Goal: Task Accomplishment & Management: Manage account settings

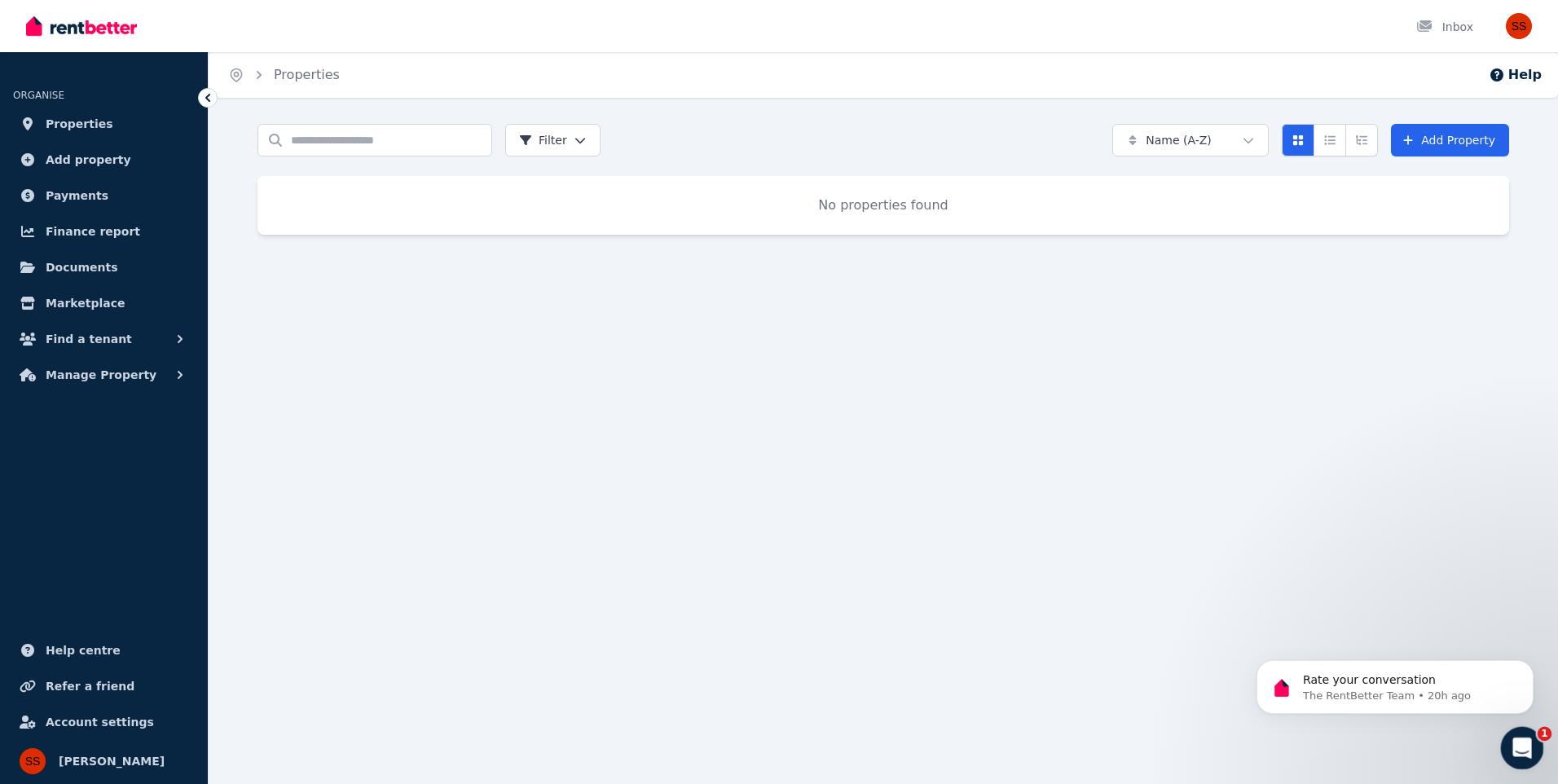
click at [1535, 739] on div "Open Intercom Messenger" at bounding box center [1520, 746] width 54 height 54
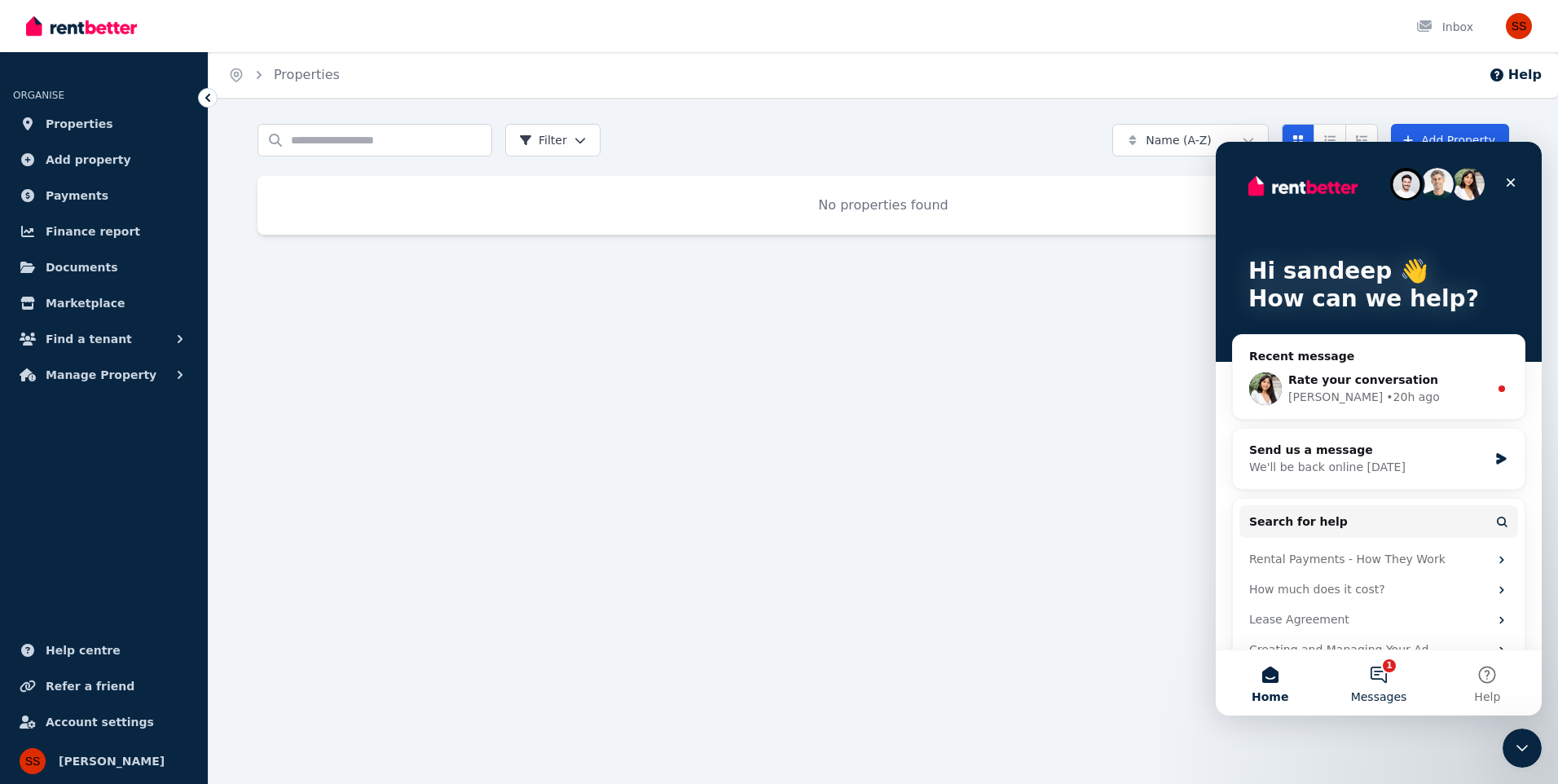
click at [1392, 687] on button "1 Messages" at bounding box center [1378, 682] width 109 height 65
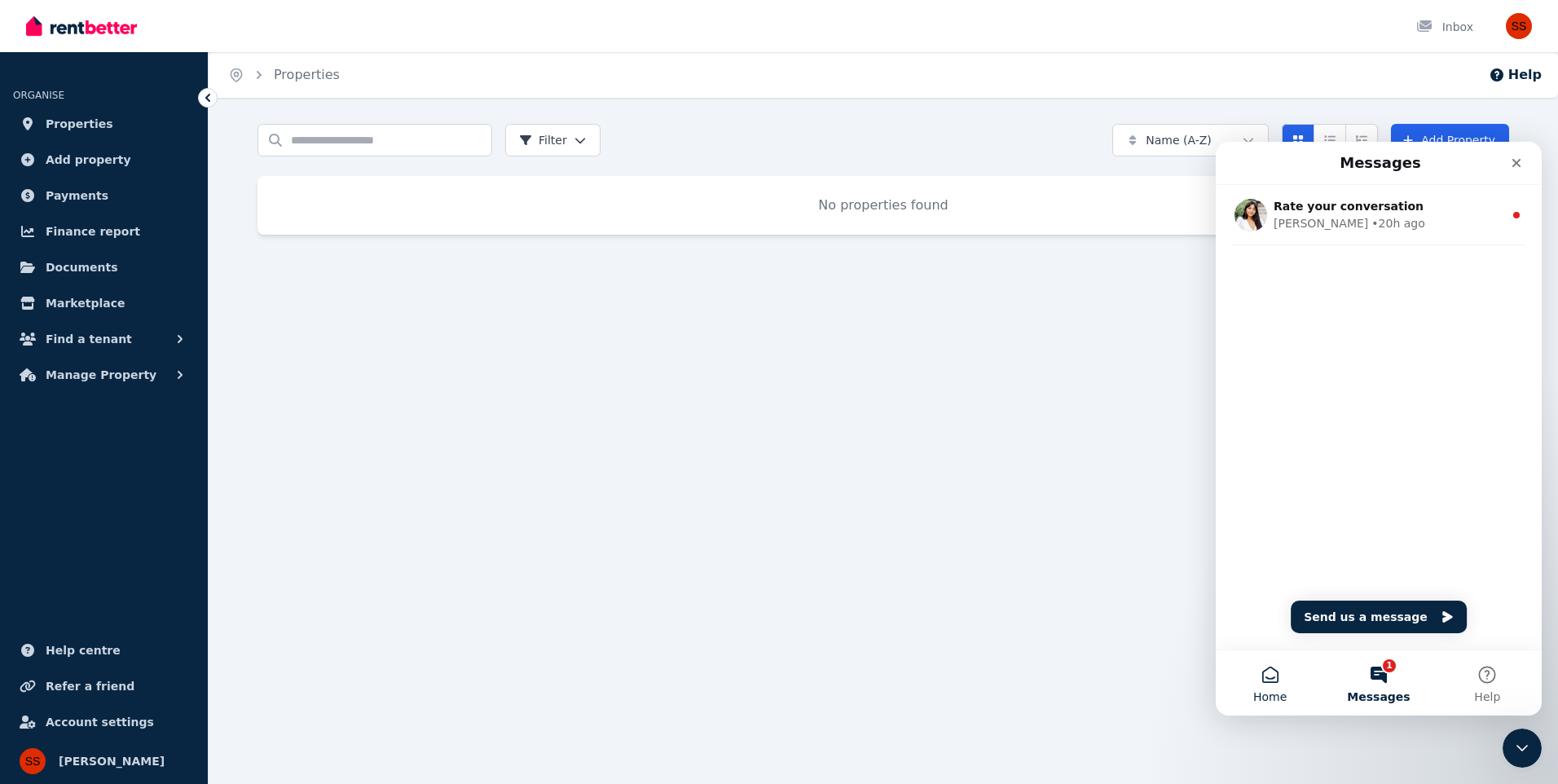
click at [1281, 688] on button "Home" at bounding box center [1269, 682] width 109 height 65
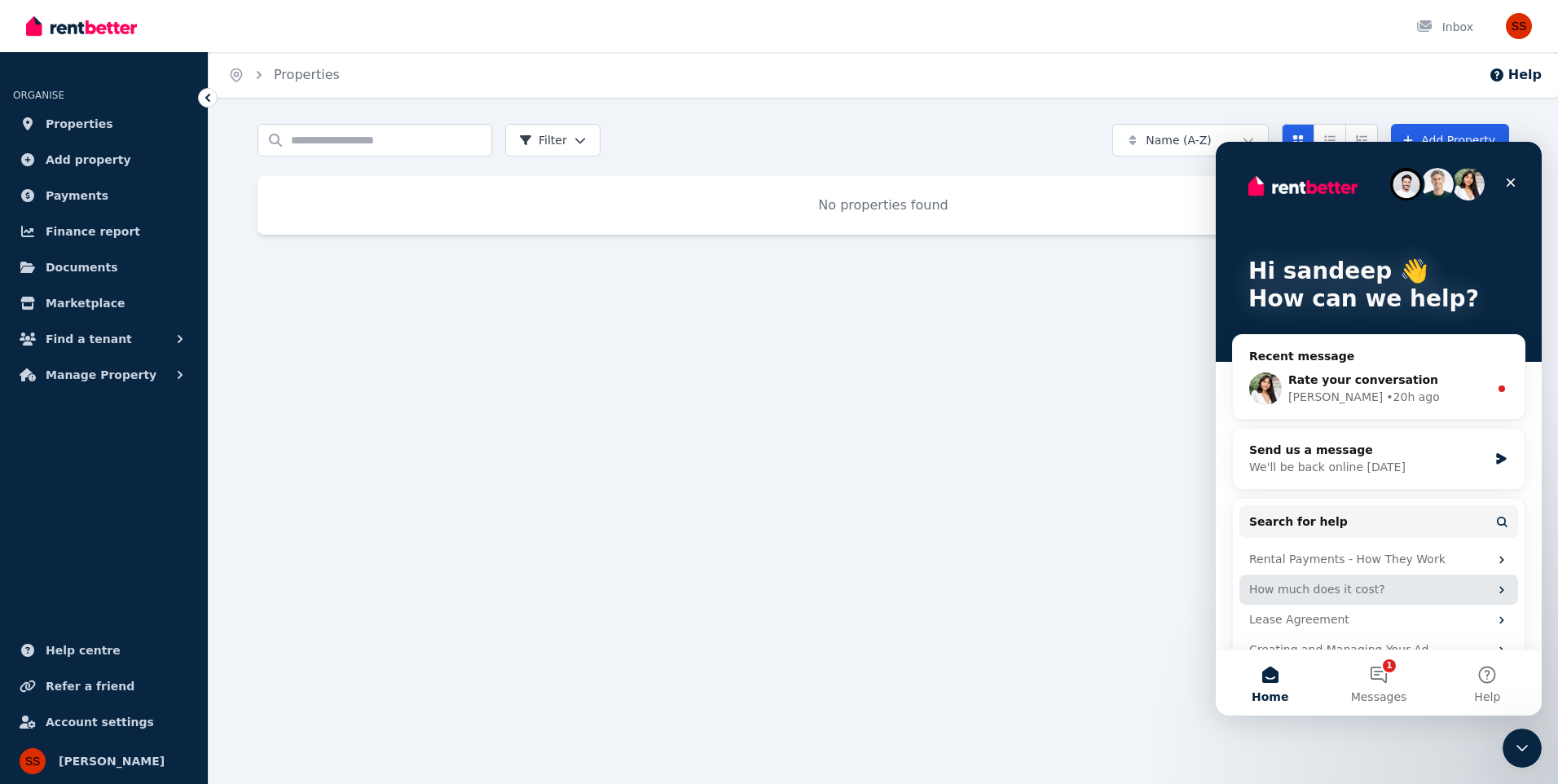
click at [1424, 589] on div "How much does it cost?" at bounding box center [1369, 589] width 240 height 17
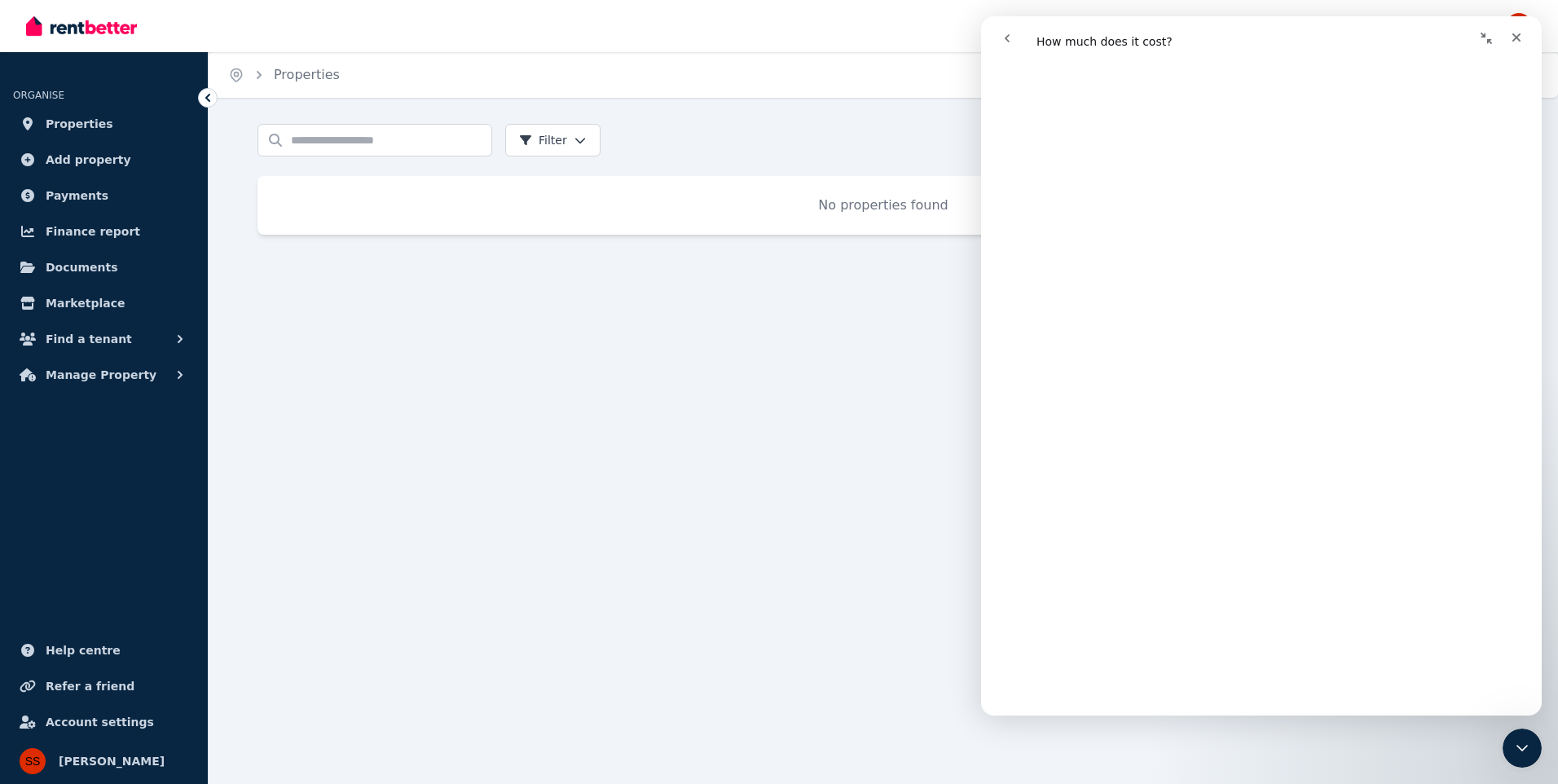
scroll to position [797, 0]
click at [1518, 42] on icon "Close" at bounding box center [1516, 37] width 13 height 13
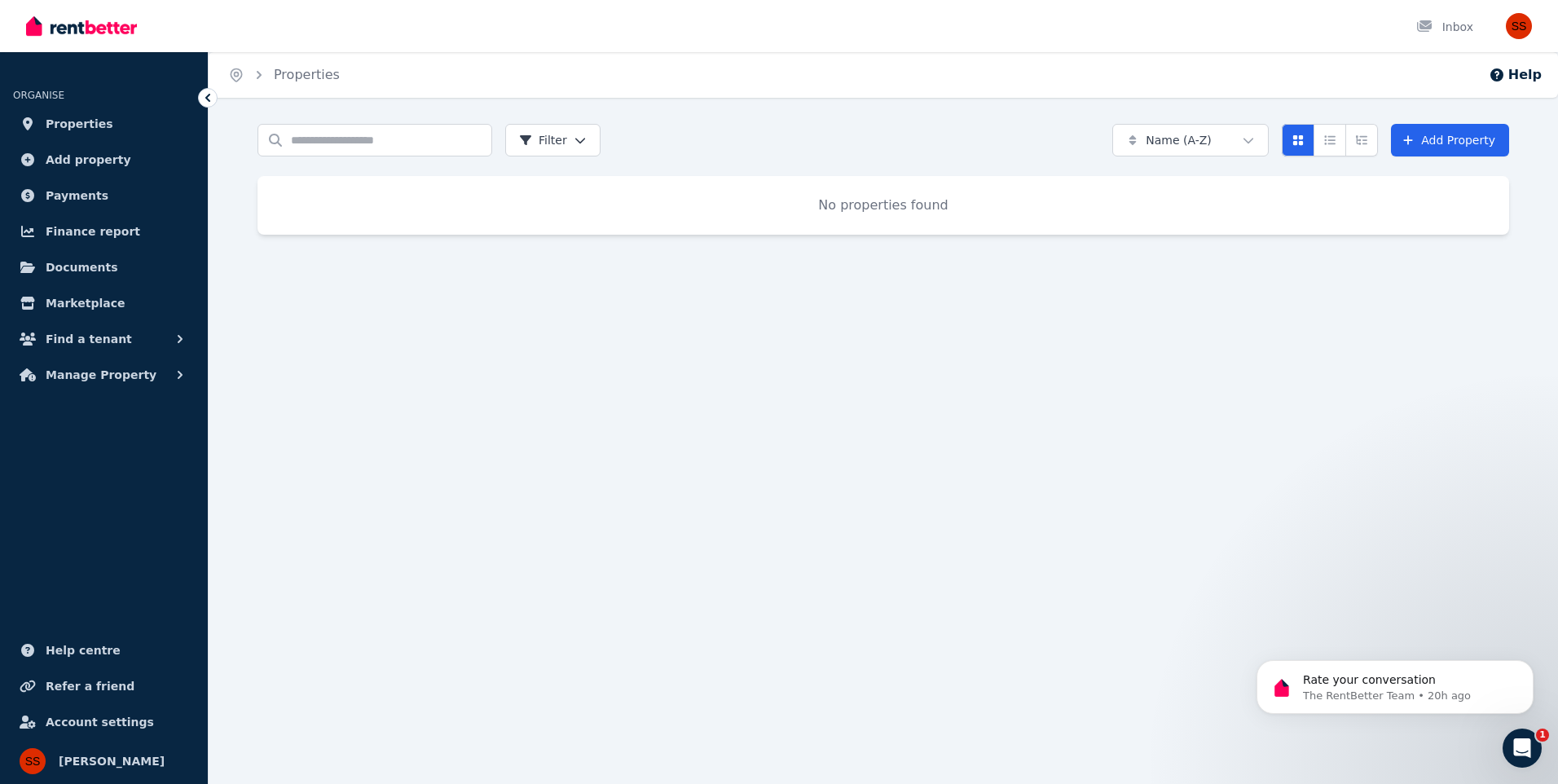
scroll to position [0, 0]
click at [108, 123] on link "Properties" at bounding box center [103, 123] width 182 height 32
click at [1461, 131] on link "Add Property" at bounding box center [1450, 139] width 118 height 32
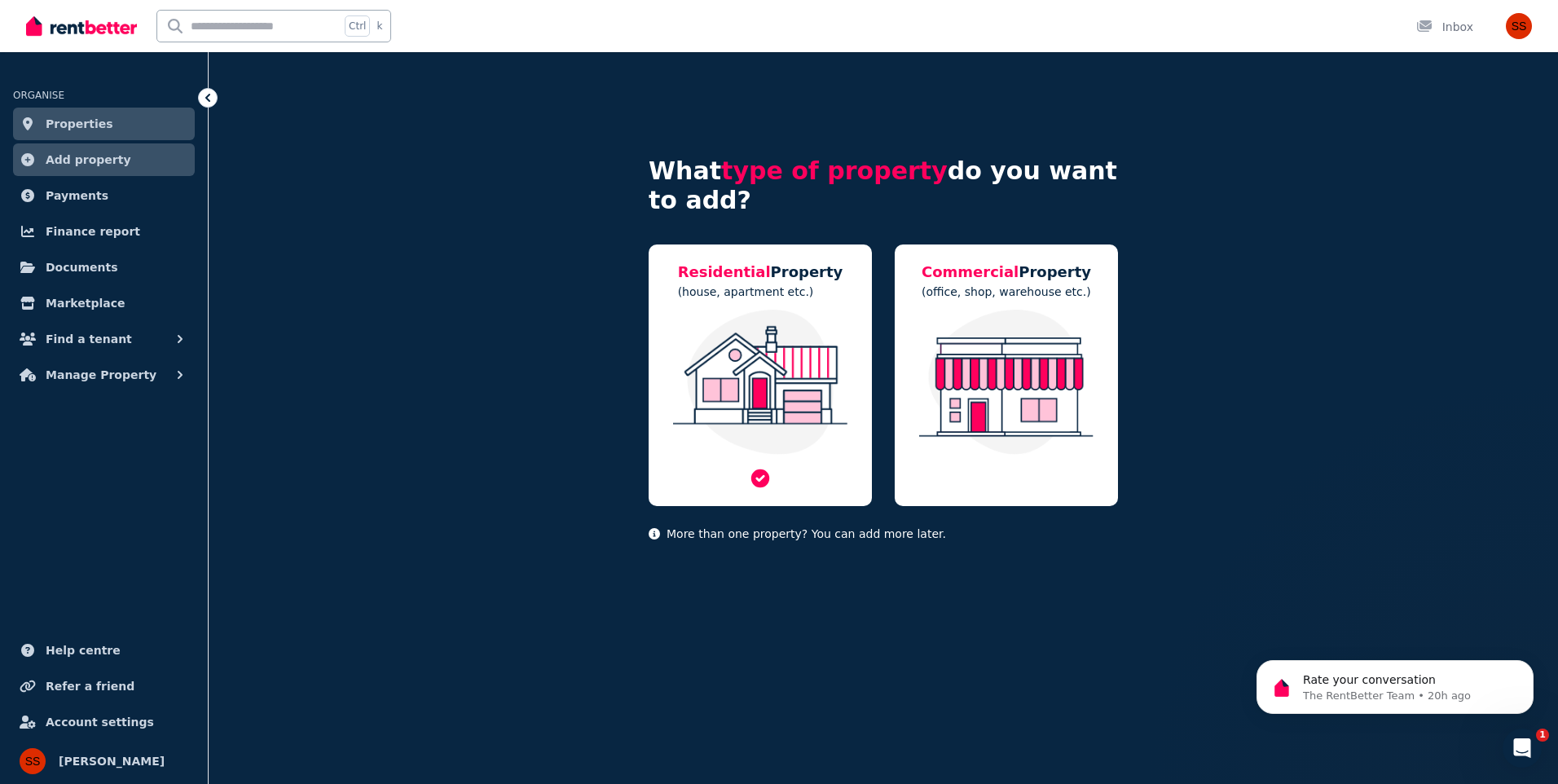
click at [722, 414] on img at bounding box center [760, 382] width 190 height 145
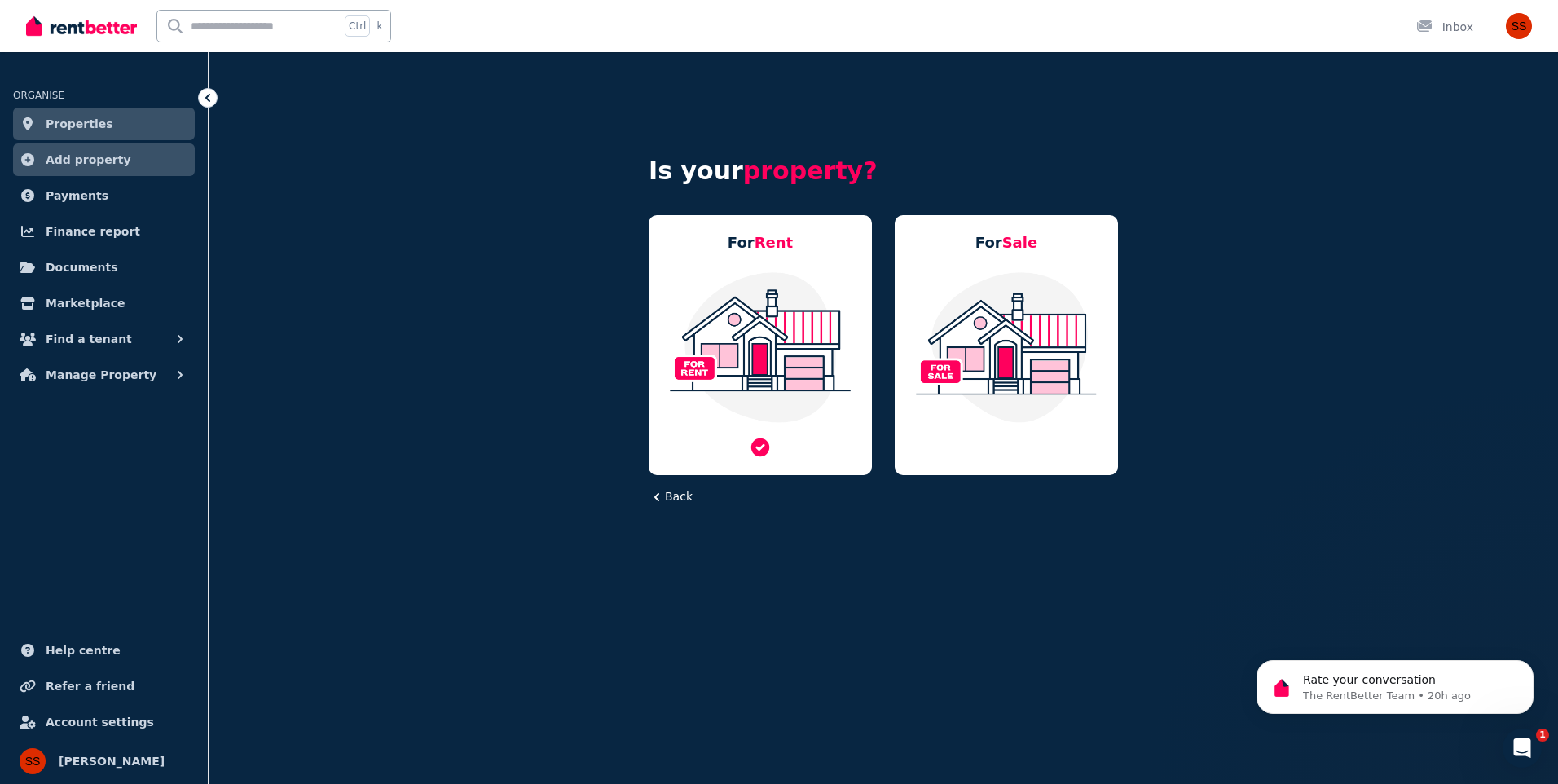
click at [728, 400] on img at bounding box center [760, 347] width 190 height 153
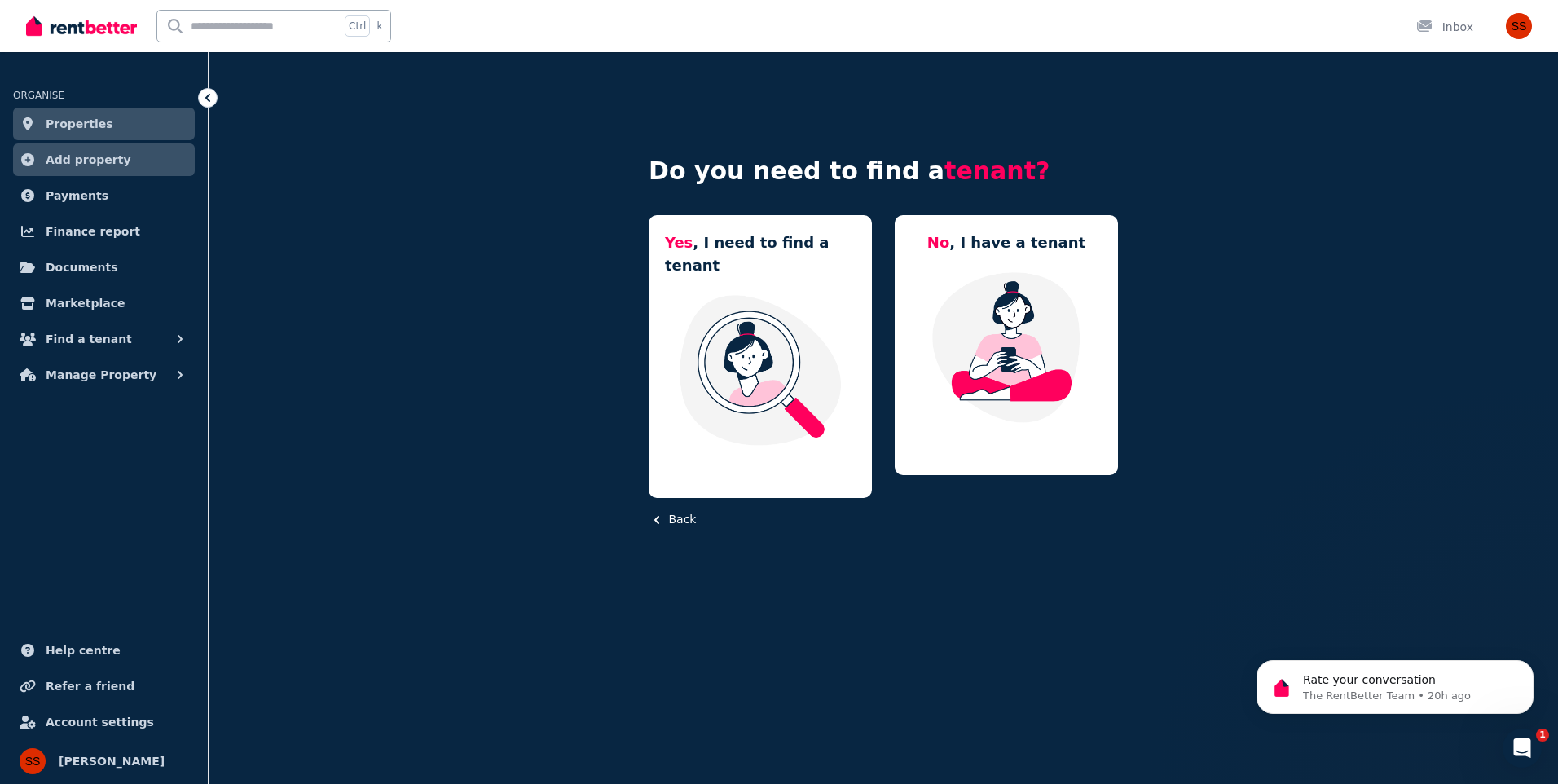
click at [211, 96] on icon at bounding box center [208, 97] width 17 height 17
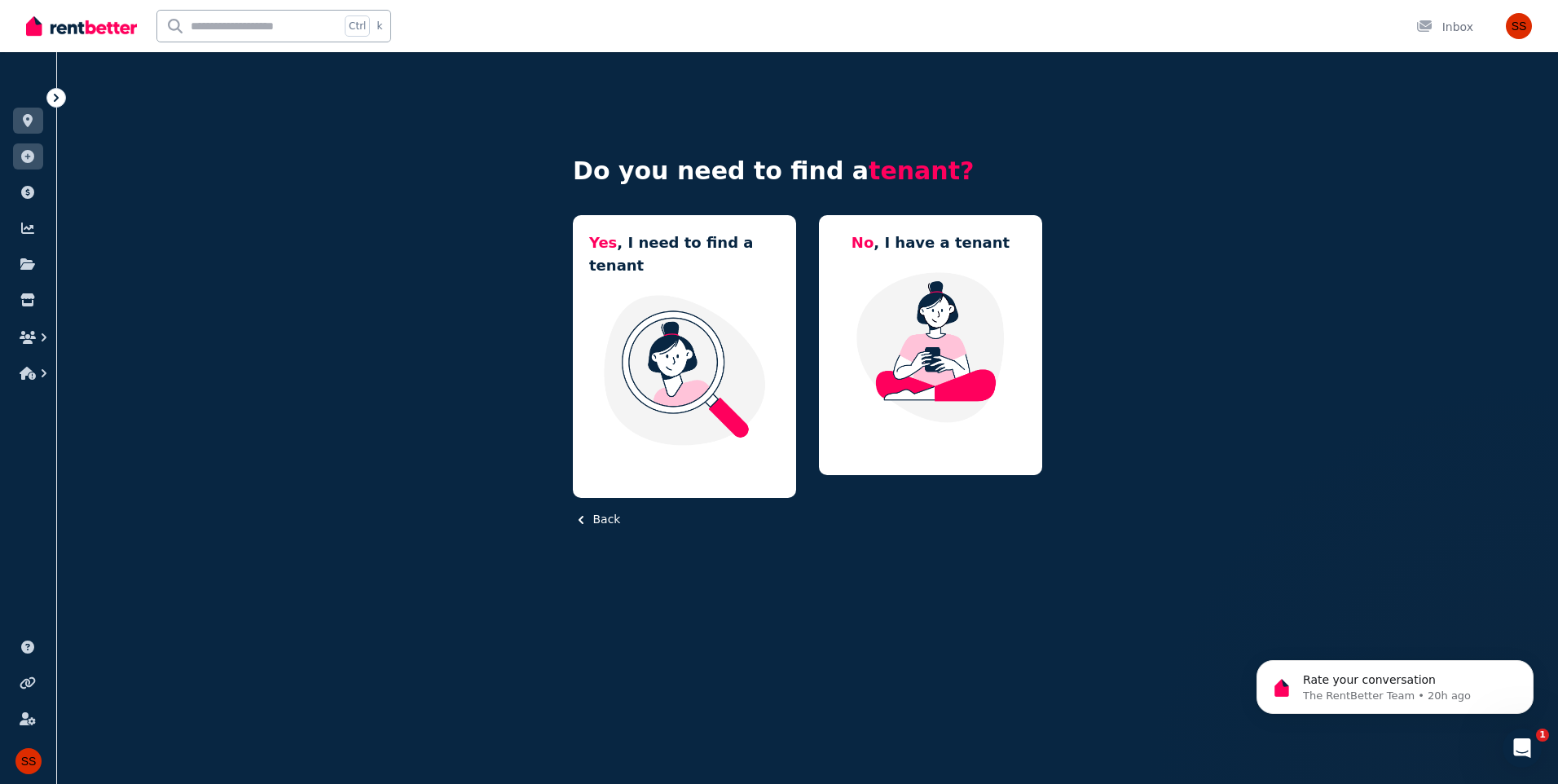
click at [57, 97] on icon at bounding box center [57, 97] width 5 height 8
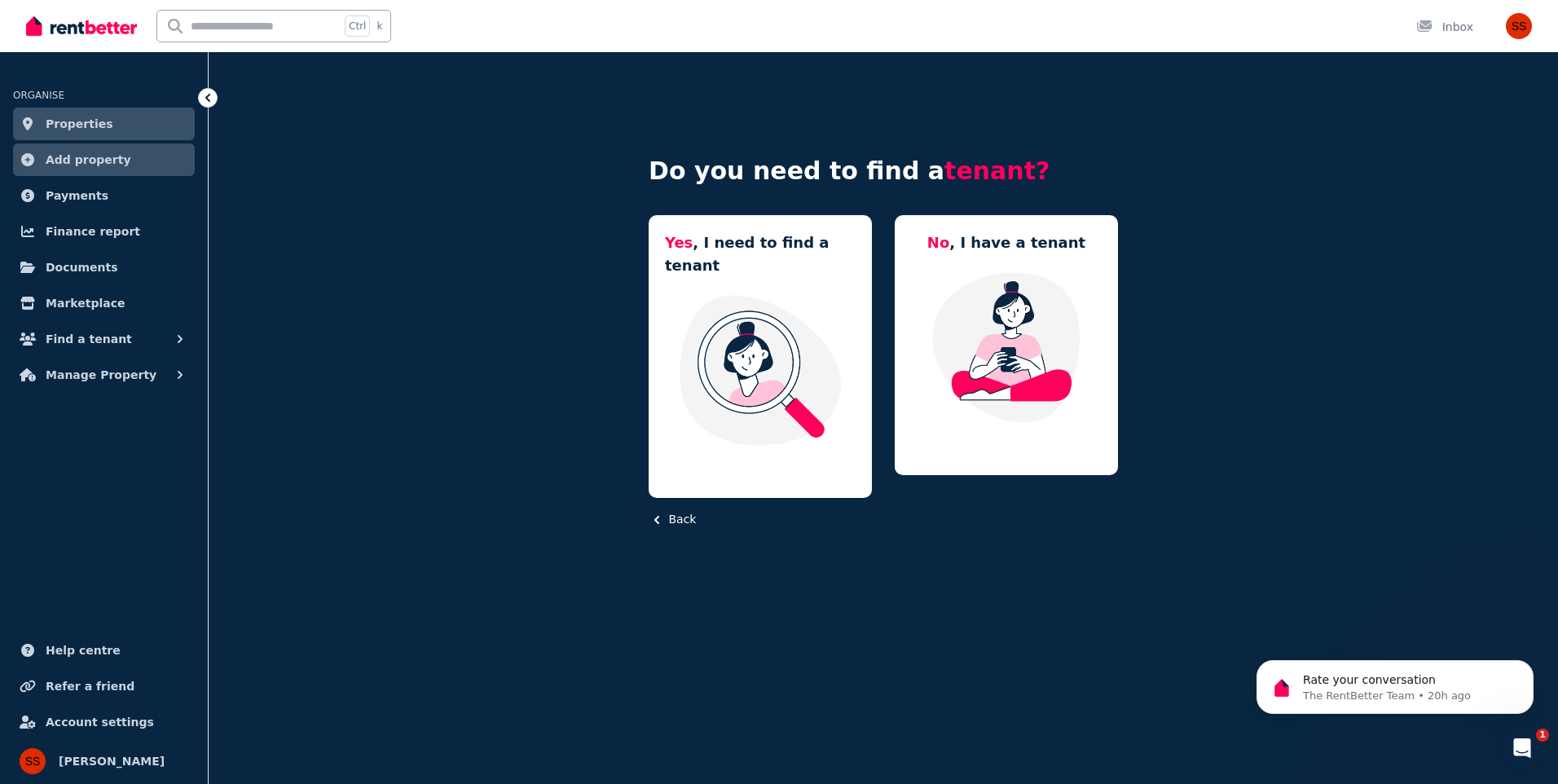
click at [99, 117] on link "Properties" at bounding box center [103, 123] width 182 height 32
